Goal: Task Accomplishment & Management: Use online tool/utility

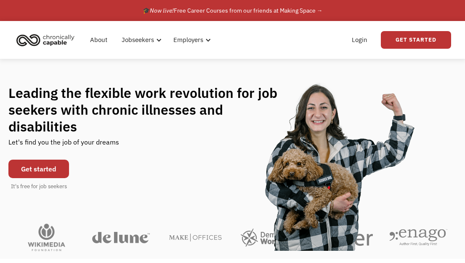
click at [34, 171] on link "Get started" at bounding box center [38, 169] width 61 height 19
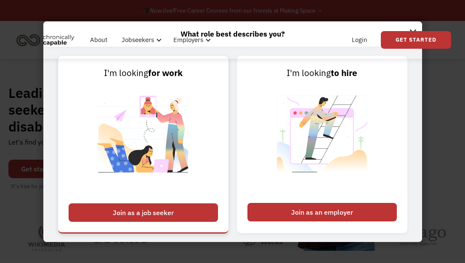
click at [143, 211] on div "Join as a job seeker" at bounding box center [143, 213] width 149 height 19
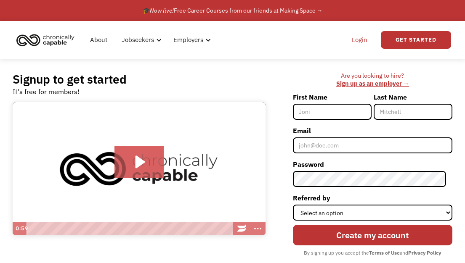
click at [361, 40] on link "Login" at bounding box center [360, 39] width 26 height 27
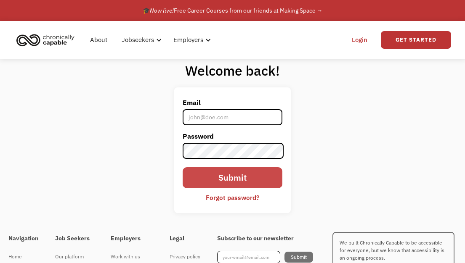
type input "[EMAIL_ADDRESS][DOMAIN_NAME]"
click at [240, 181] on input "Submit" at bounding box center [232, 177] width 99 height 21
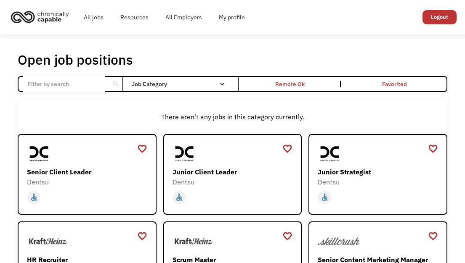
click at [67, 82] on input "Email Form" at bounding box center [64, 84] width 82 height 16
click at [170, 63] on div "Open job positions You have X liked items Search" at bounding box center [232, 59] width 429 height 17
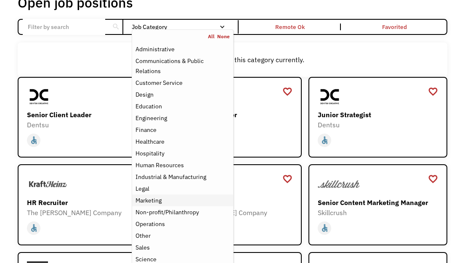
scroll to position [42, 0]
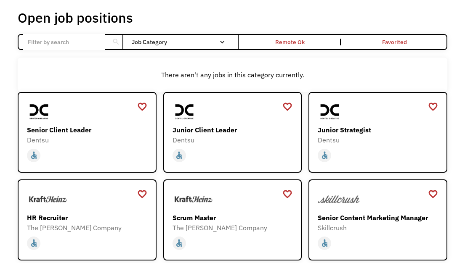
click at [77, 48] on input "Email Form" at bounding box center [64, 42] width 82 height 16
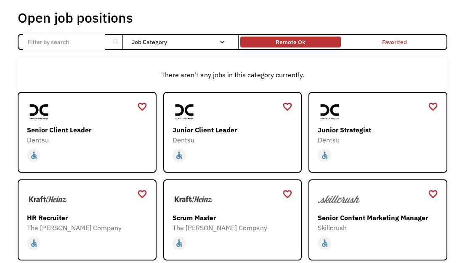
click at [298, 37] on div "Remote Ok" at bounding box center [289, 42] width 29 height 10
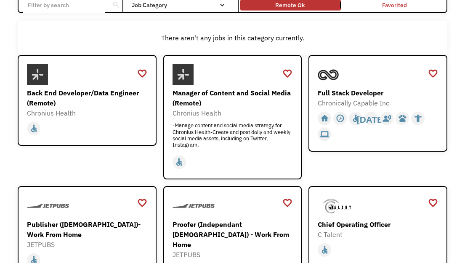
scroll to position [0, 0]
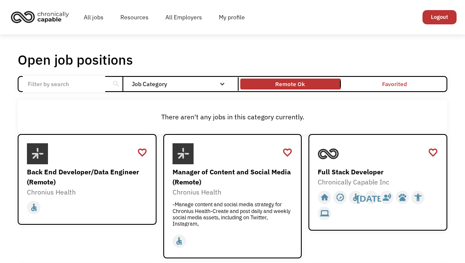
click at [311, 80] on link "Remote Ok" at bounding box center [290, 84] width 104 height 14
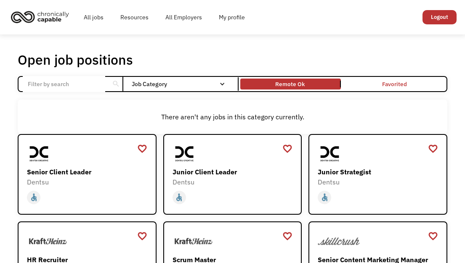
click at [320, 87] on link "Remote Ok" at bounding box center [290, 84] width 104 height 14
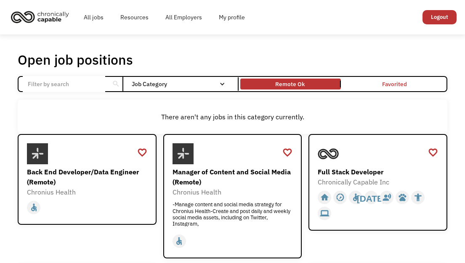
click at [51, 85] on input "Email Form" at bounding box center [64, 84] width 82 height 16
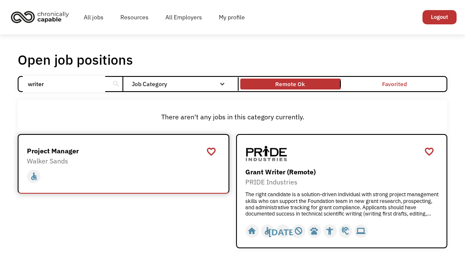
type input "writer"
click at [61, 155] on div "Project Manager" at bounding box center [124, 151] width 195 height 10
click at [68, 81] on input "writer" at bounding box center [64, 84] width 82 height 16
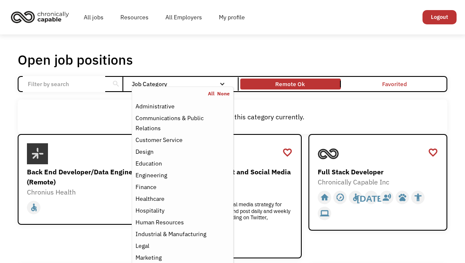
click at [217, 84] on div "Job Category" at bounding box center [183, 84] width 102 height 6
click at [162, 117] on div "Communications & Public Relations" at bounding box center [182, 123] width 94 height 20
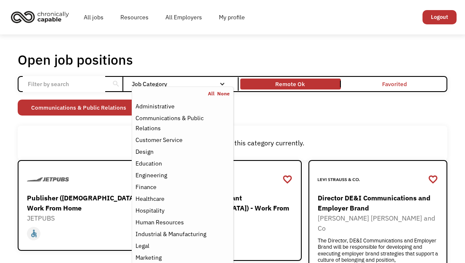
click at [427, 114] on div "Non-profit/Philanthropy Other Transportation Technology Science Sales Operation…" at bounding box center [232, 109] width 429 height 18
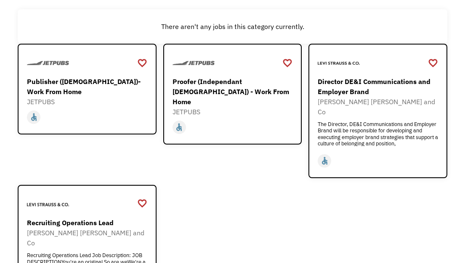
scroll to position [126, 0]
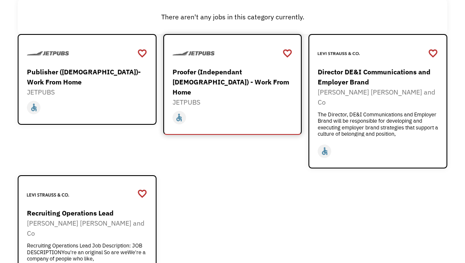
click at [214, 73] on div "Proofer (Independant [DEMOGRAPHIC_DATA]) - Work From Home" at bounding box center [233, 82] width 122 height 30
click at [72, 74] on div "Publisher ([DEMOGRAPHIC_DATA])- Work From Home" at bounding box center [88, 77] width 122 height 20
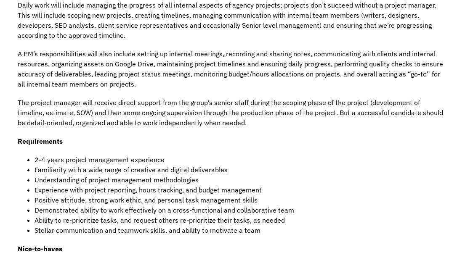
scroll to position [336, 0]
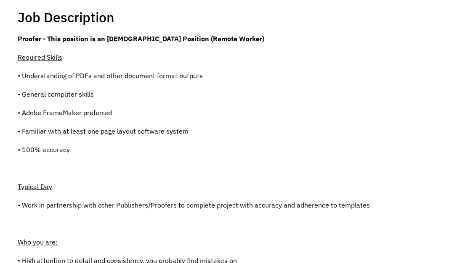
scroll to position [42, 0]
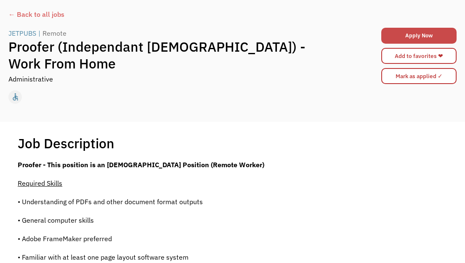
click at [422, 34] on link "Apply Now" at bounding box center [418, 36] width 75 height 16
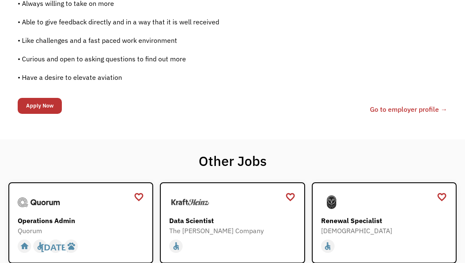
scroll to position [631, 0]
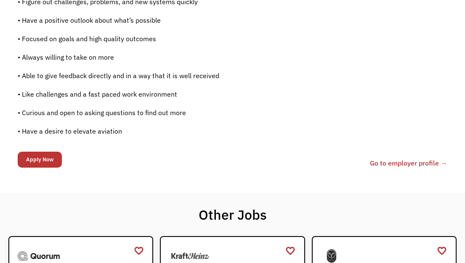
click at [387, 159] on link "Go to employer profile →" at bounding box center [408, 163] width 77 height 10
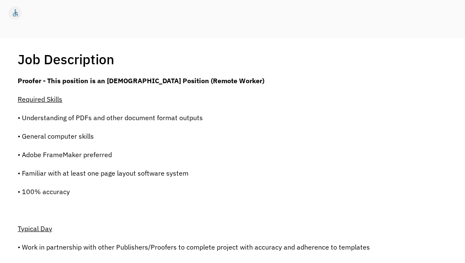
scroll to position [0, 0]
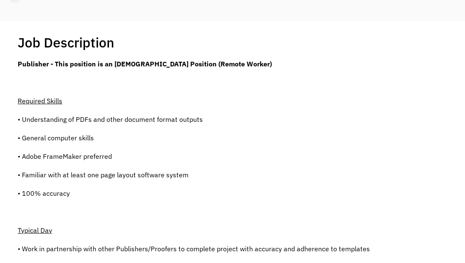
scroll to position [42, 0]
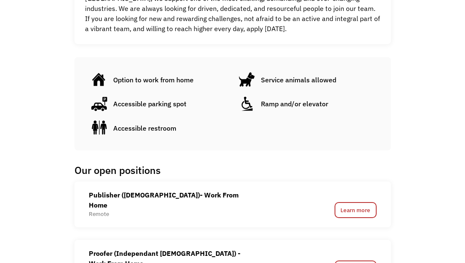
scroll to position [252, 0]
